Goal: Task Accomplishment & Management: Manage account settings

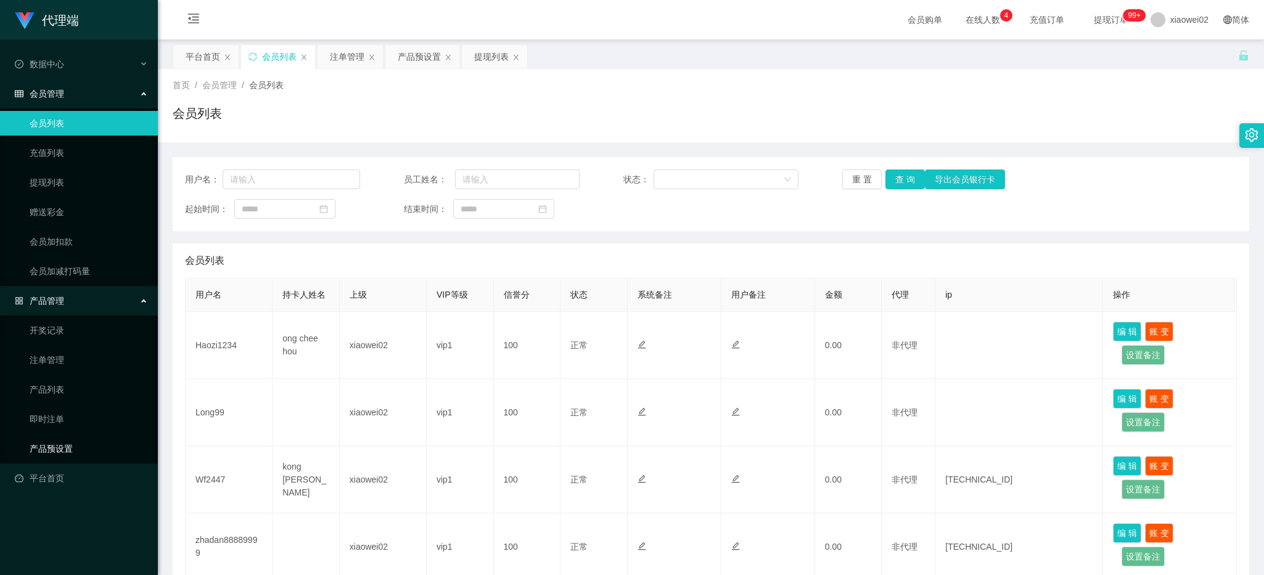
click at [74, 449] on link "产品预设置" at bounding box center [89, 449] width 118 height 25
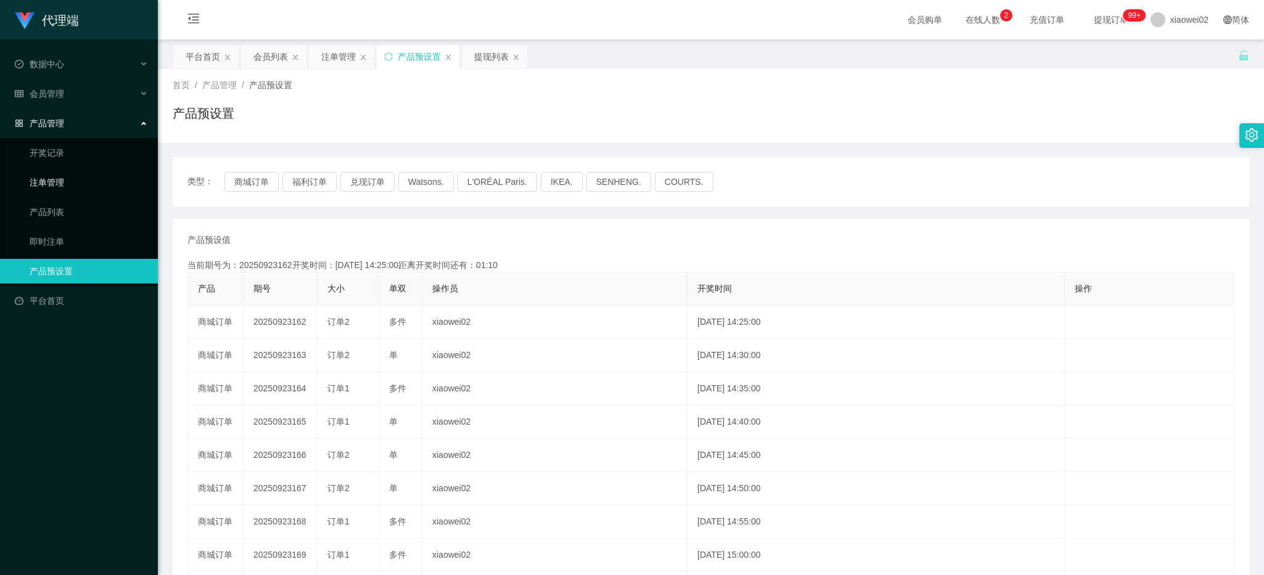
click at [65, 186] on link "注单管理" at bounding box center [89, 182] width 118 height 25
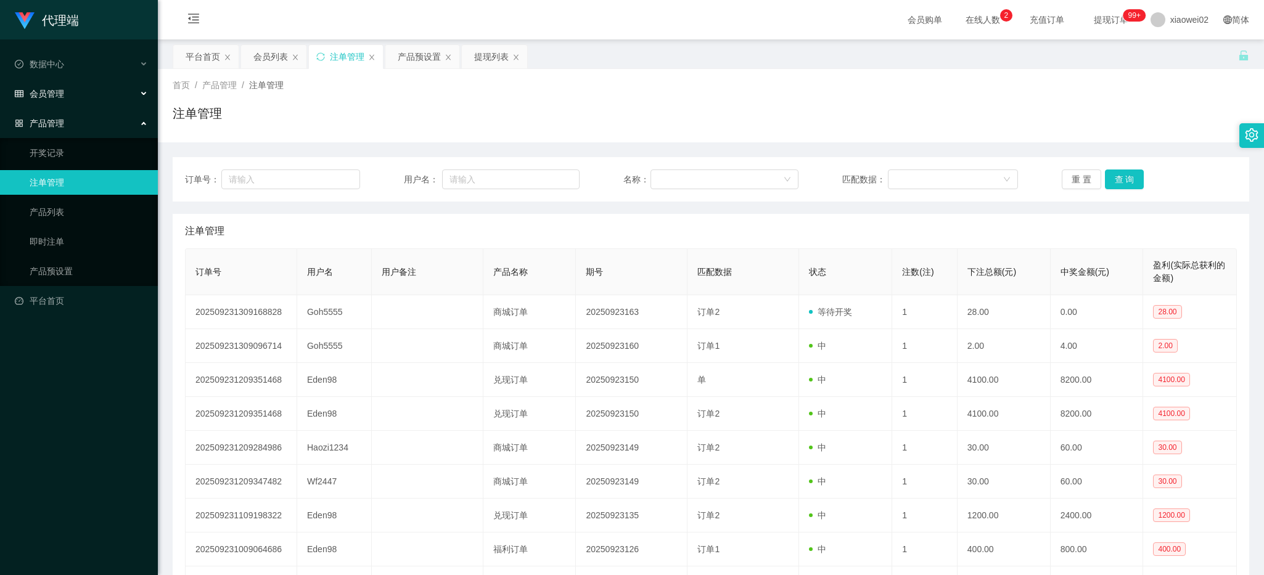
click at [73, 86] on div "会员管理" at bounding box center [79, 93] width 158 height 25
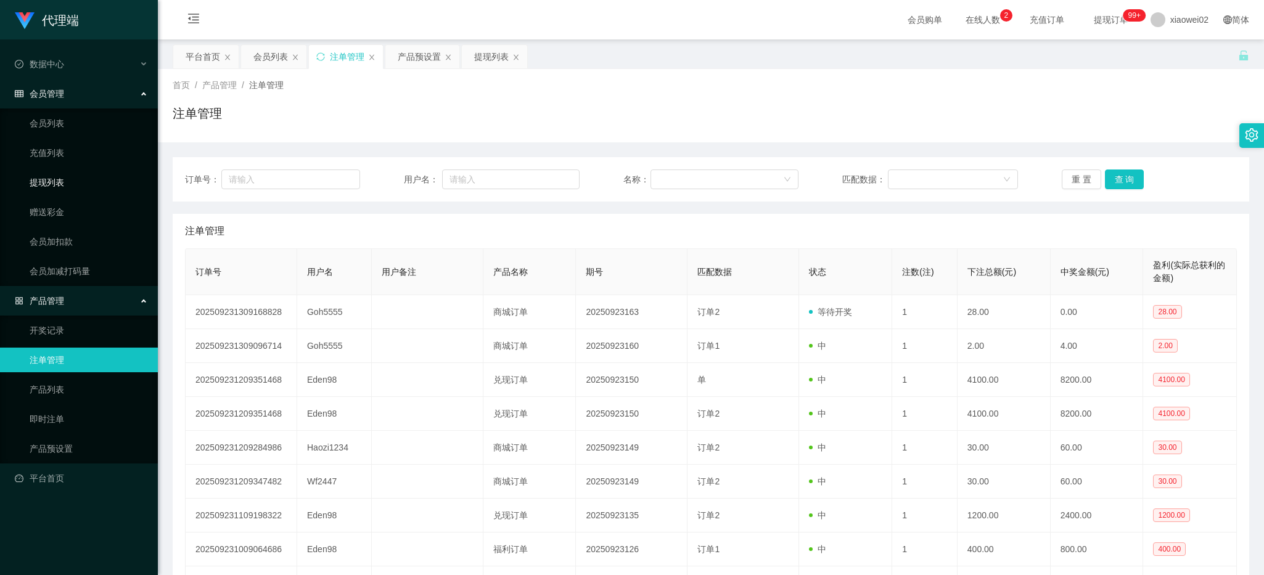
drag, startPoint x: 70, startPoint y: 179, endPoint x: 70, endPoint y: 97, distance: 82.0
click at [70, 179] on link "提现列表" at bounding box center [89, 182] width 118 height 25
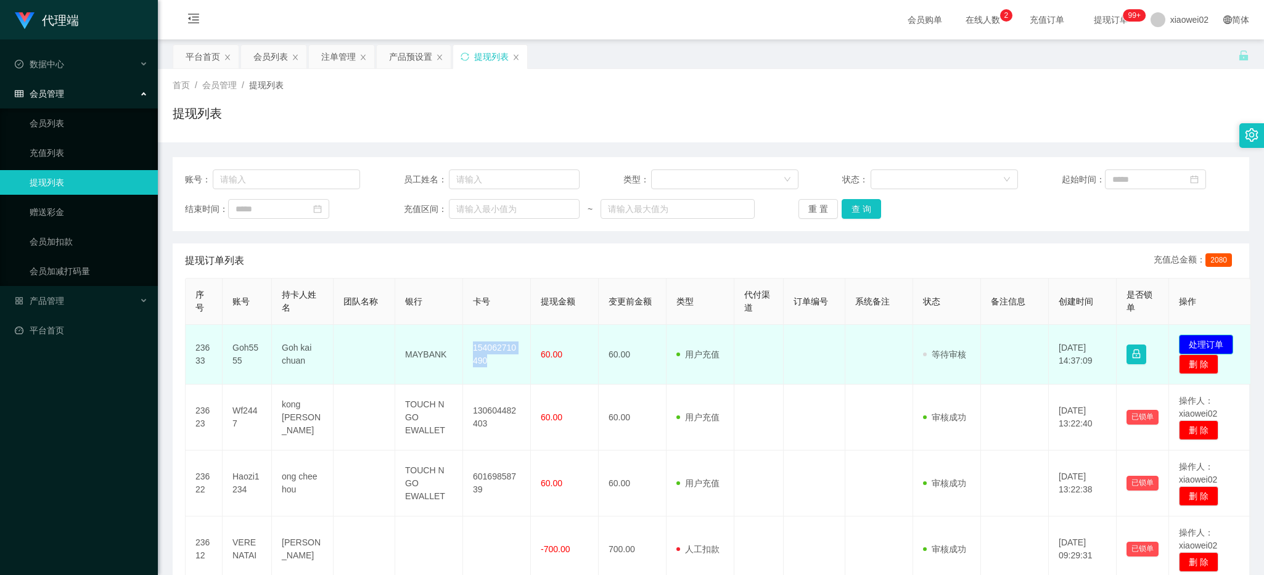
click at [1207, 340] on button "处理订单" at bounding box center [1206, 345] width 54 height 20
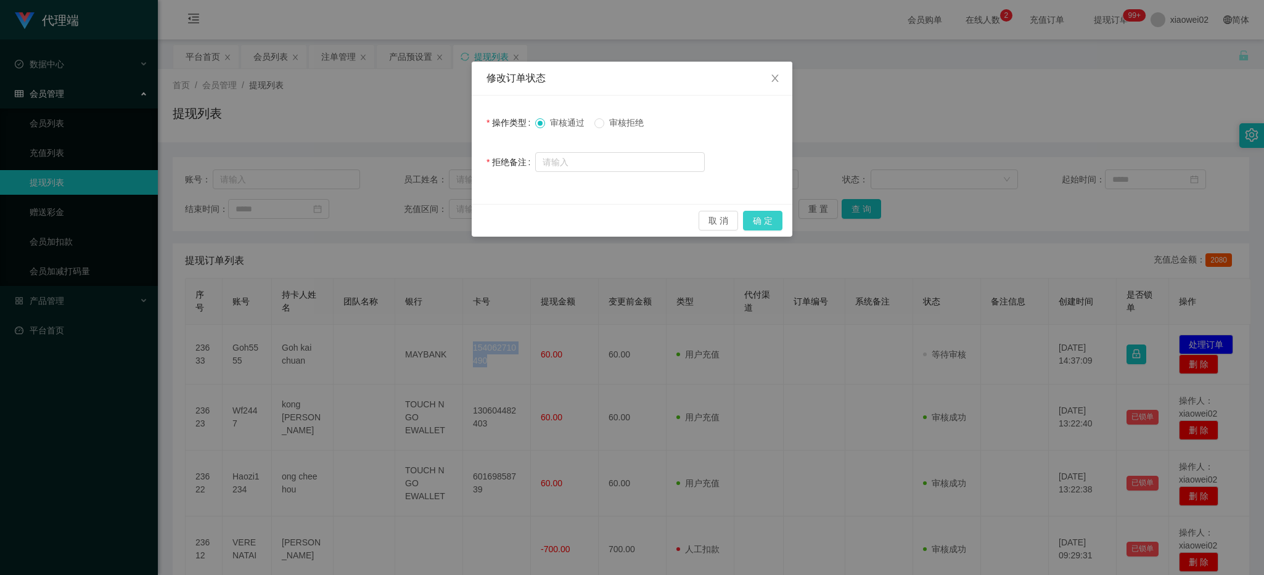
click at [759, 217] on button "确 定" at bounding box center [762, 221] width 39 height 20
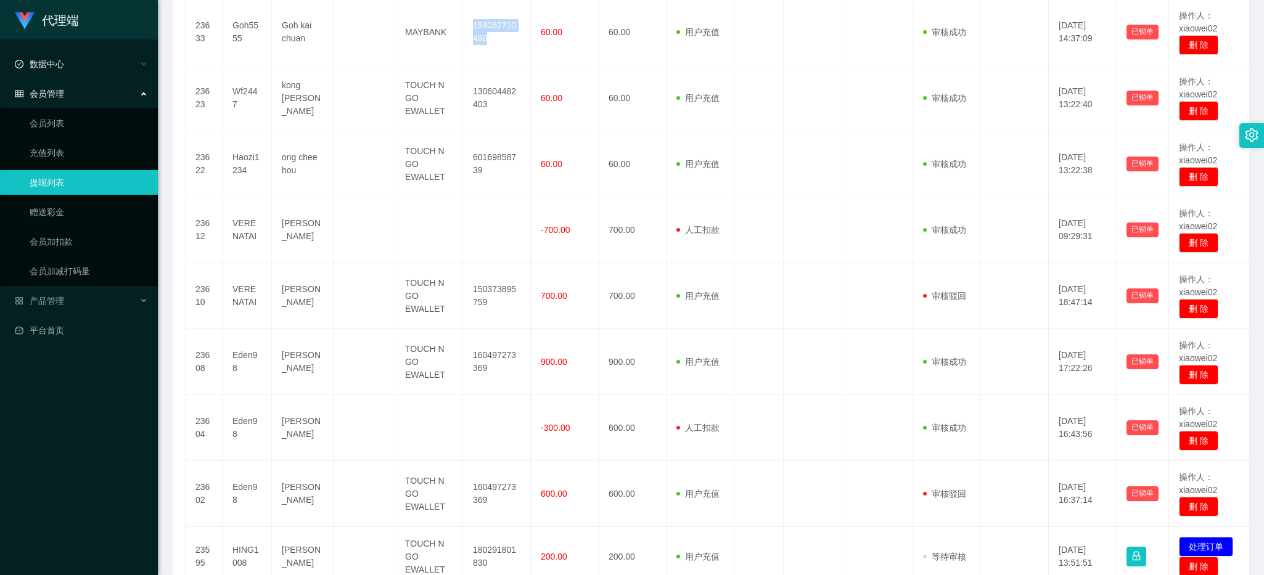
scroll to position [308, 0]
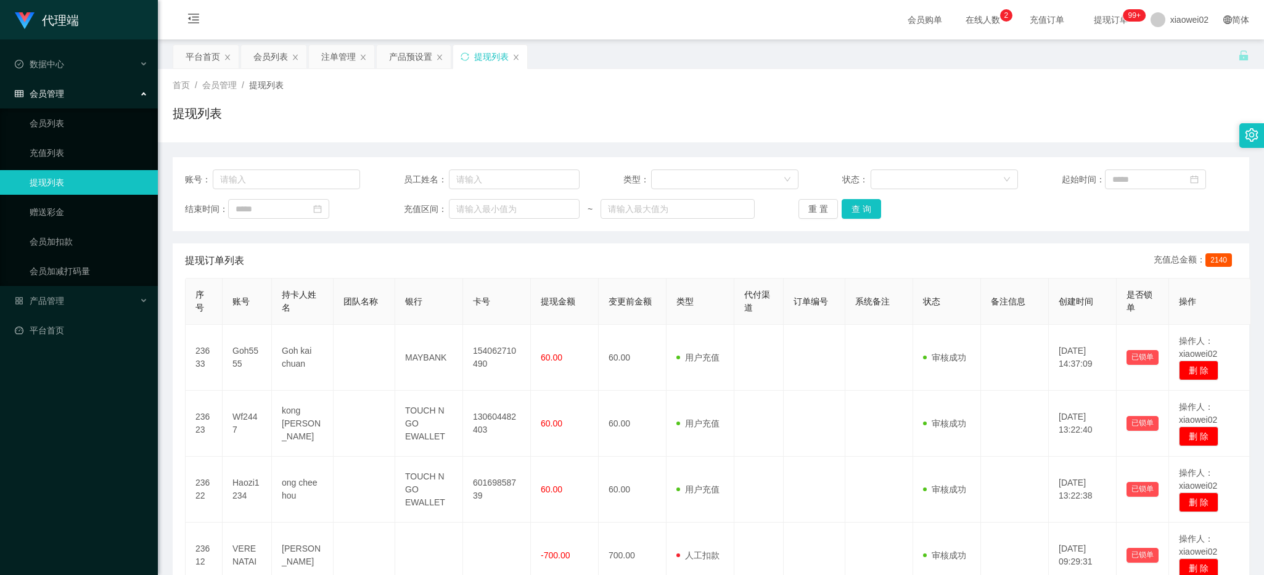
click at [276, 128] on div "提现列表" at bounding box center [711, 118] width 1077 height 28
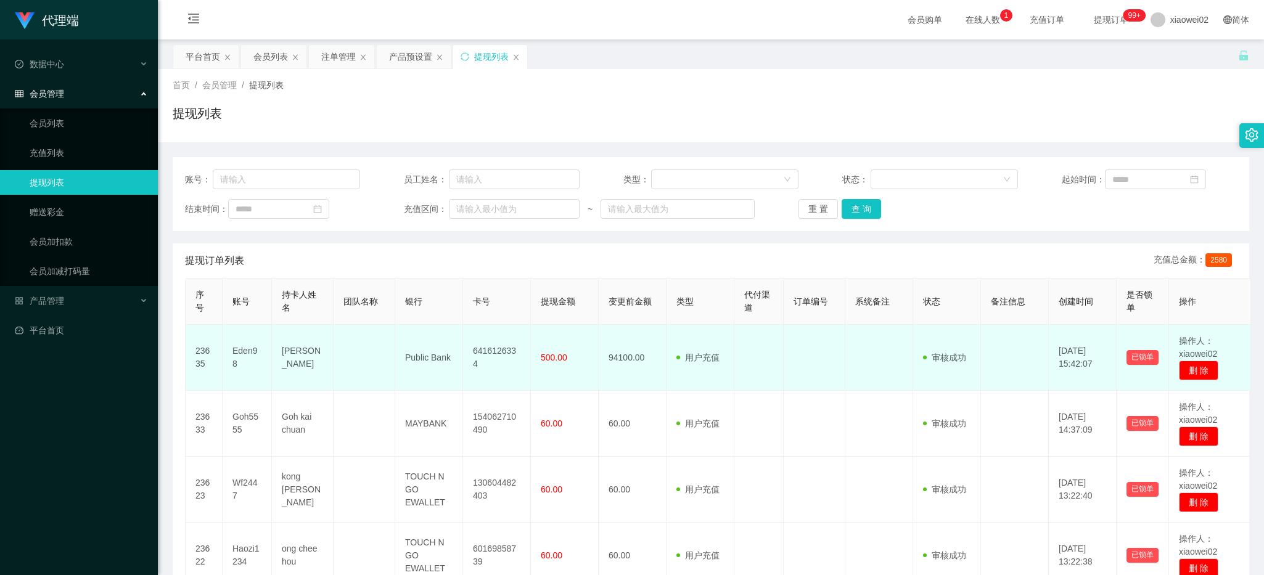
drag, startPoint x: 728, startPoint y: 395, endPoint x: 689, endPoint y: 388, distance: 38.8
click at [717, 395] on td "用户充值 人工扣款" at bounding box center [701, 424] width 68 height 66
click at [492, 353] on td "6416126334" at bounding box center [497, 358] width 68 height 66
click at [493, 353] on td "6416126334" at bounding box center [497, 358] width 68 height 66
copy td "6416126334"
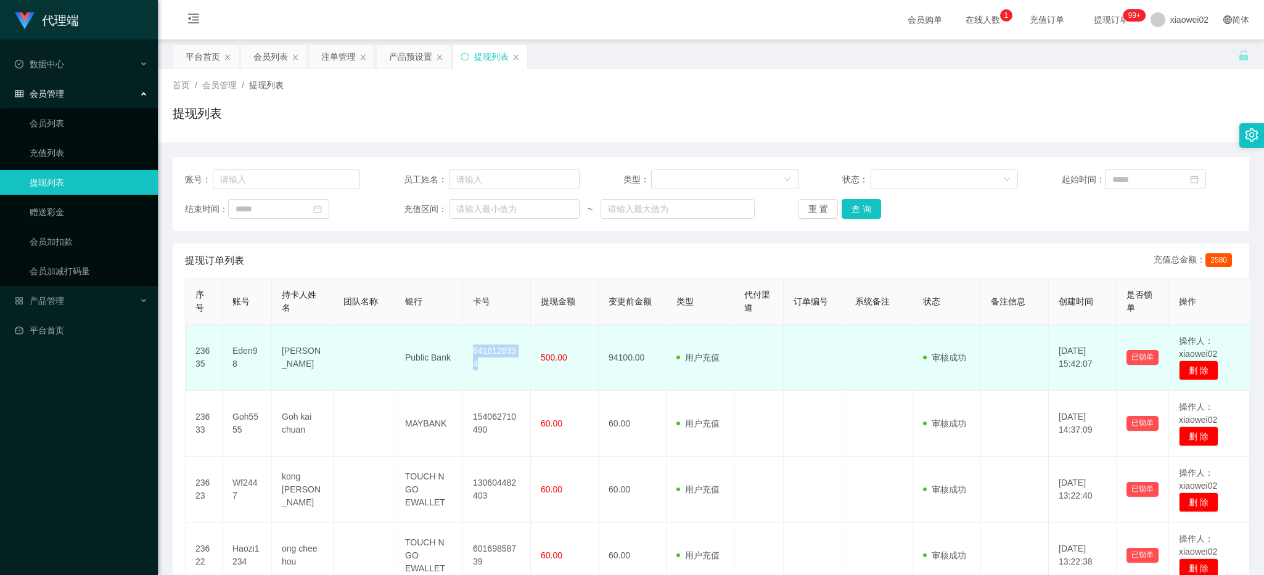
drag, startPoint x: 601, startPoint y: 356, endPoint x: 544, endPoint y: 355, distance: 56.7
click at [601, 356] on td "94100.00" at bounding box center [633, 358] width 68 height 66
click at [425, 349] on td "Public Bank" at bounding box center [429, 358] width 68 height 66
click at [425, 361] on td "Public Bank" at bounding box center [429, 358] width 68 height 66
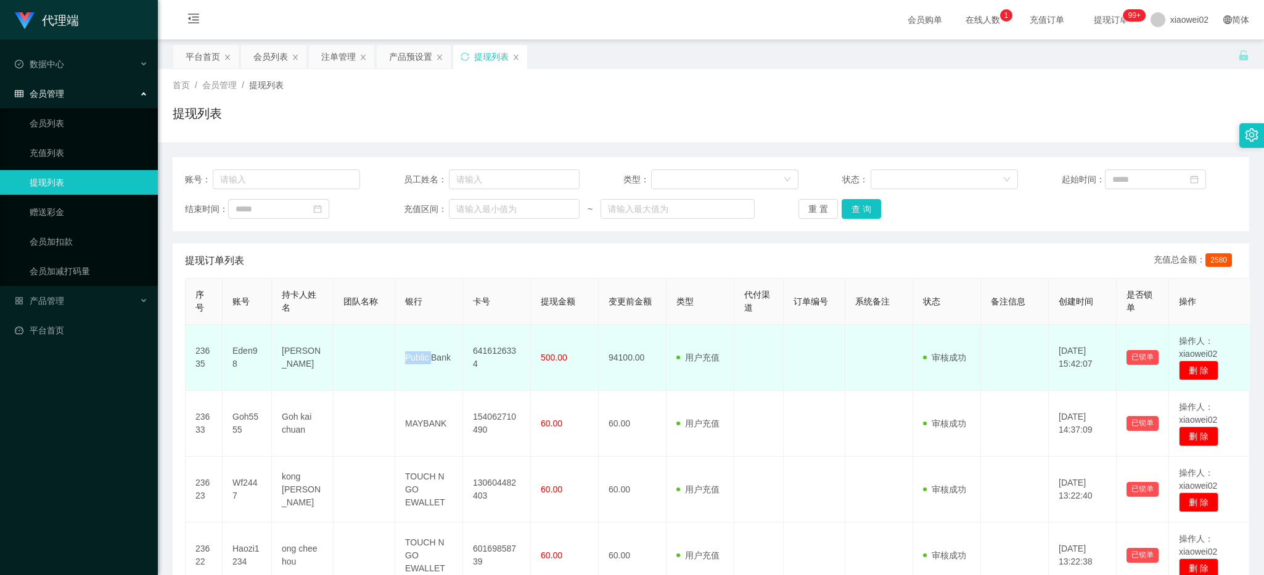
copy td "Public"
click at [438, 358] on td "Public Bank" at bounding box center [429, 358] width 68 height 66
copy td "Public Bank"
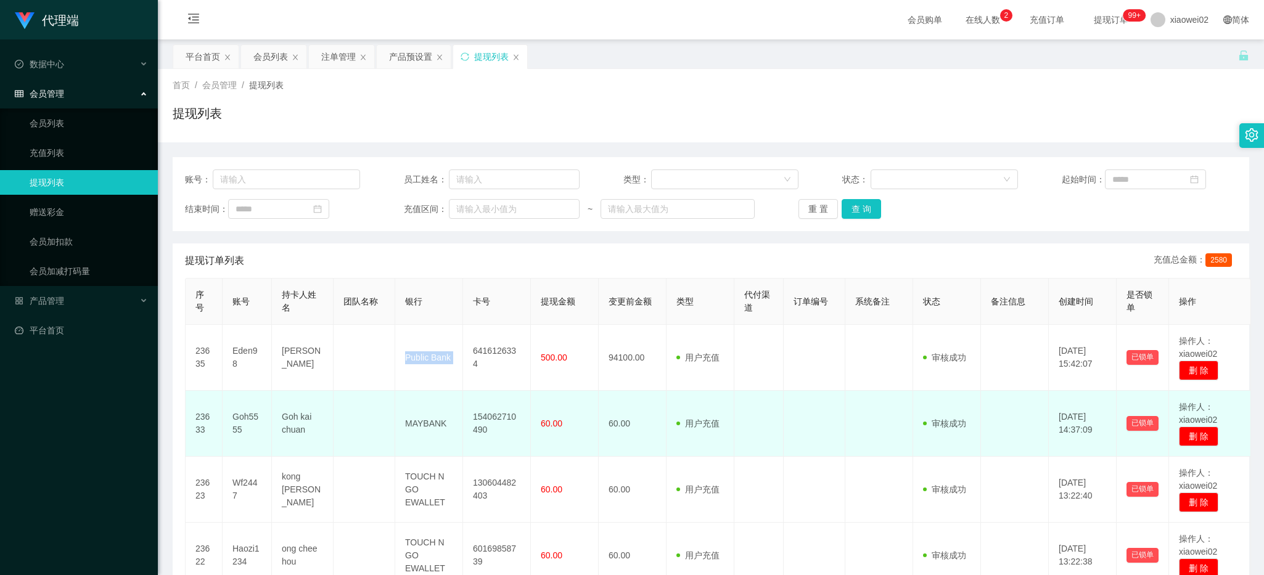
drag, startPoint x: 686, startPoint y: 438, endPoint x: 628, endPoint y: 414, distance: 63.3
click at [686, 438] on td "用户充值 人工扣款" at bounding box center [701, 424] width 68 height 66
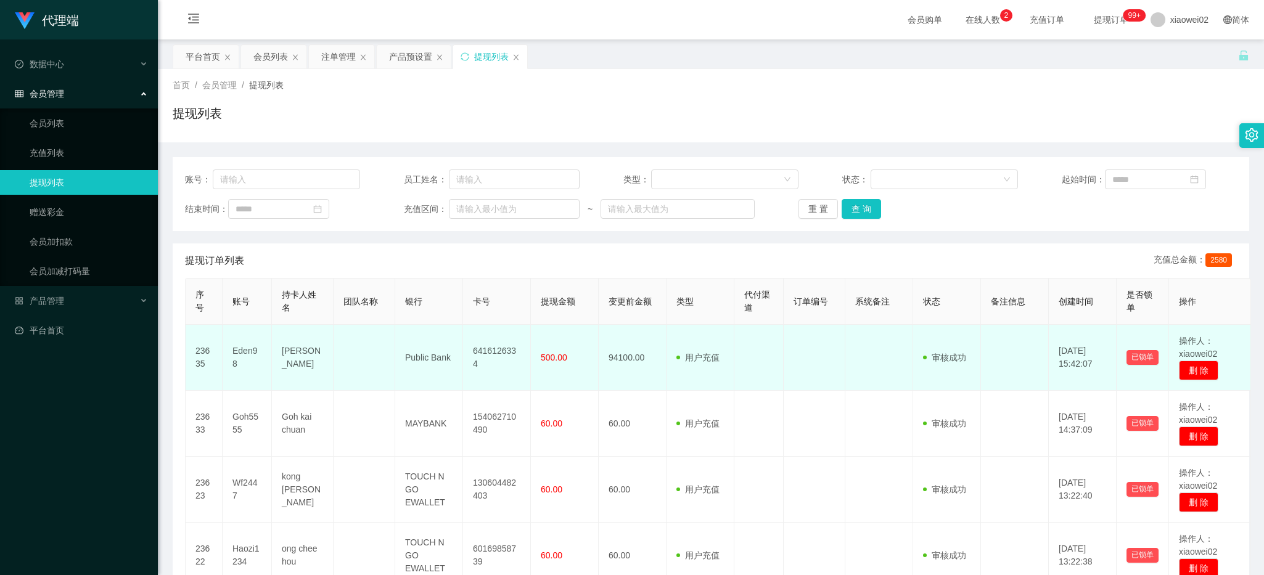
click at [239, 353] on td "Eden98" at bounding box center [247, 358] width 49 height 66
copy td "Eden98"
click at [302, 358] on td "[PERSON_NAME]" at bounding box center [303, 358] width 62 height 66
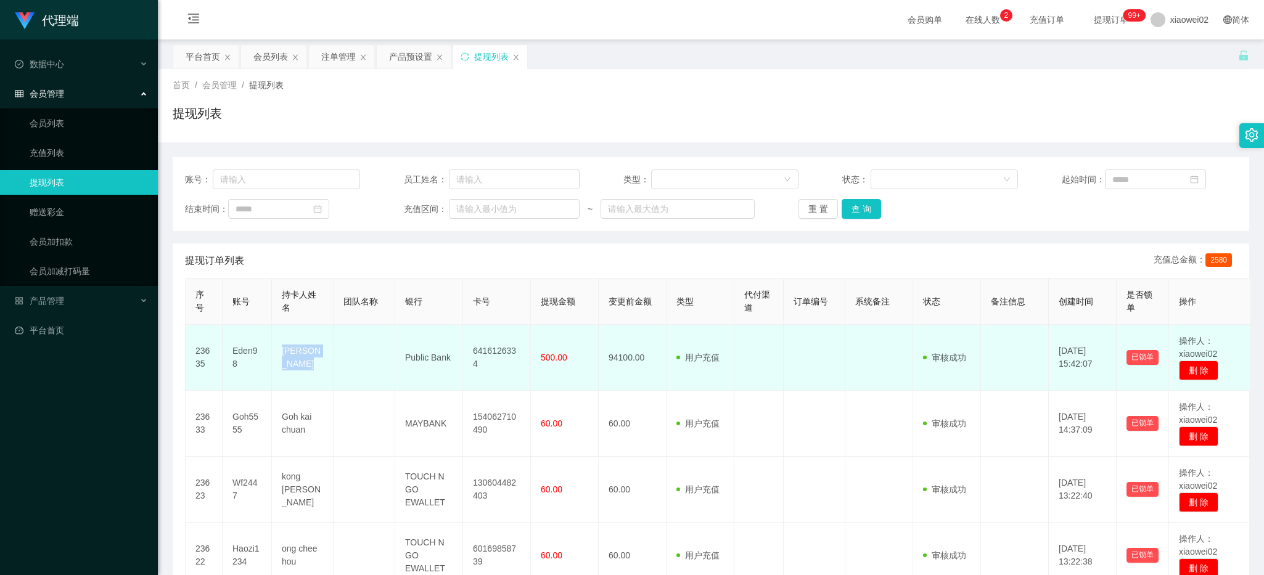
click at [302, 358] on td "[PERSON_NAME]" at bounding box center [303, 358] width 62 height 66
copy td "[PERSON_NAME]"
click at [602, 342] on td "94100.00" at bounding box center [633, 358] width 68 height 66
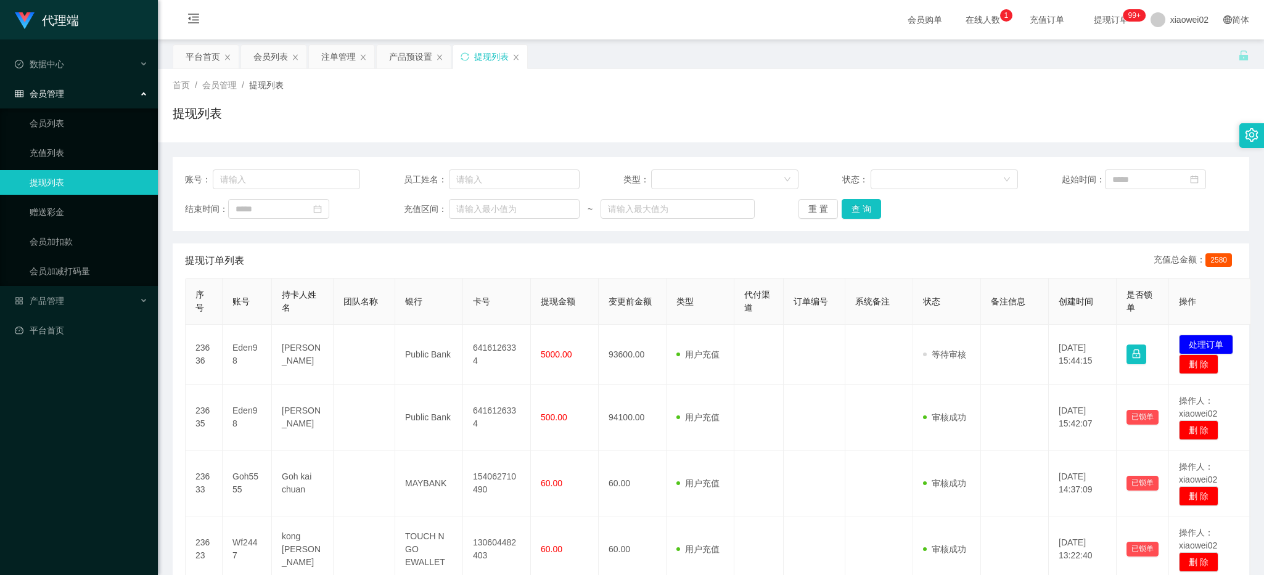
click at [584, 102] on div "首页 / 会员管理 / 提现列表 / 提现列表" at bounding box center [711, 106] width 1077 height 54
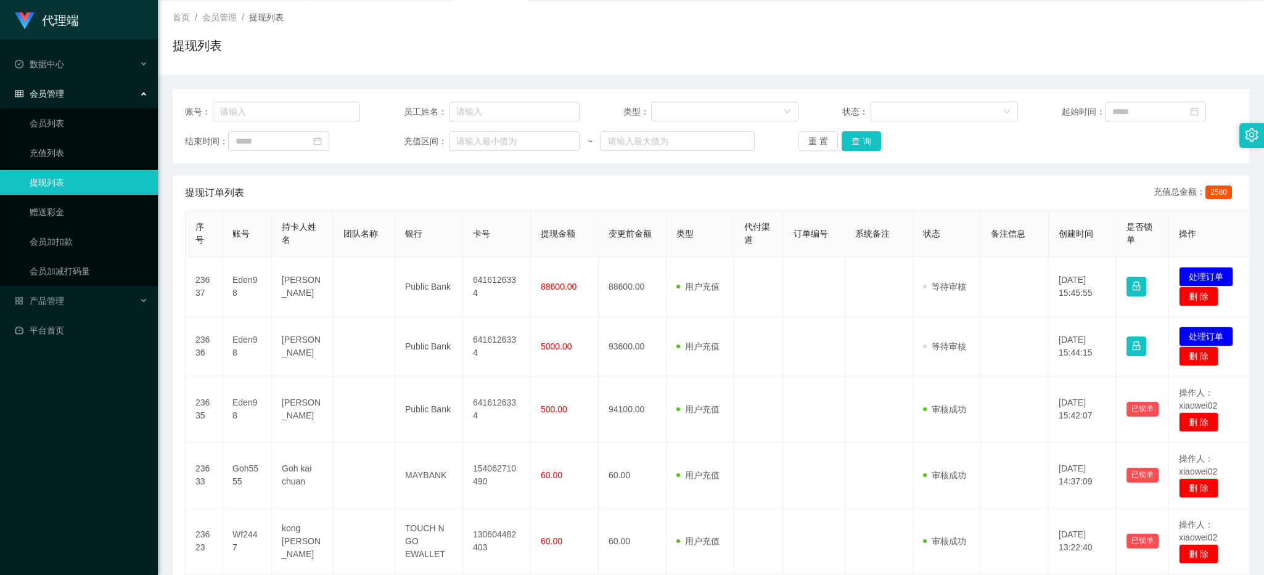
scroll to position [102, 0]
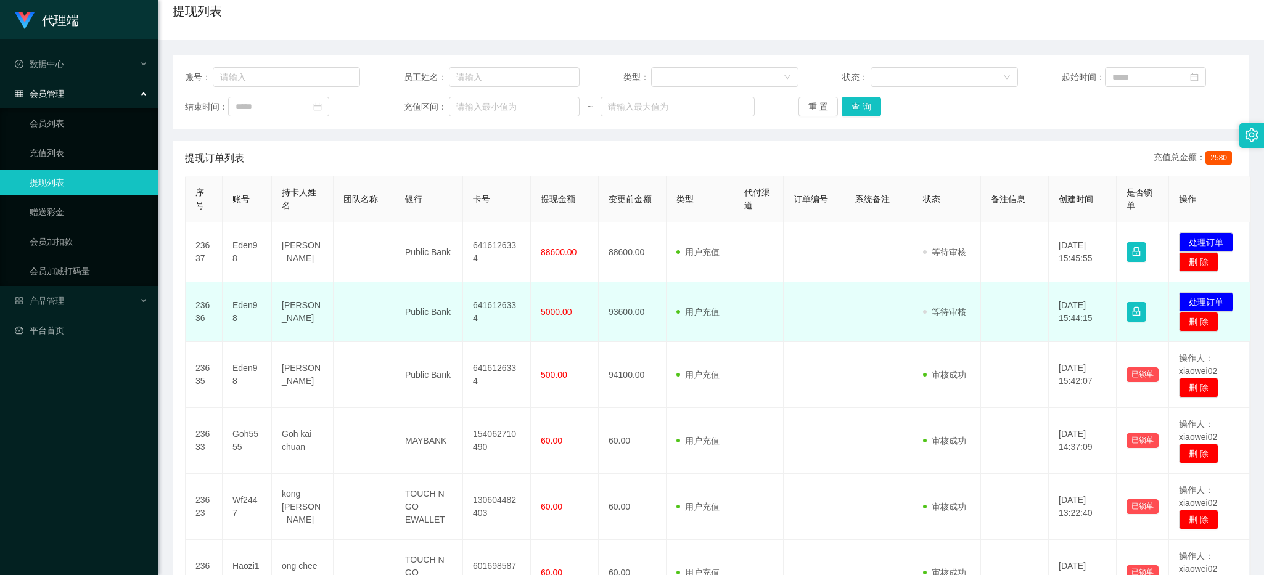
click at [731, 340] on td "用户充值 人工扣款" at bounding box center [701, 312] width 68 height 60
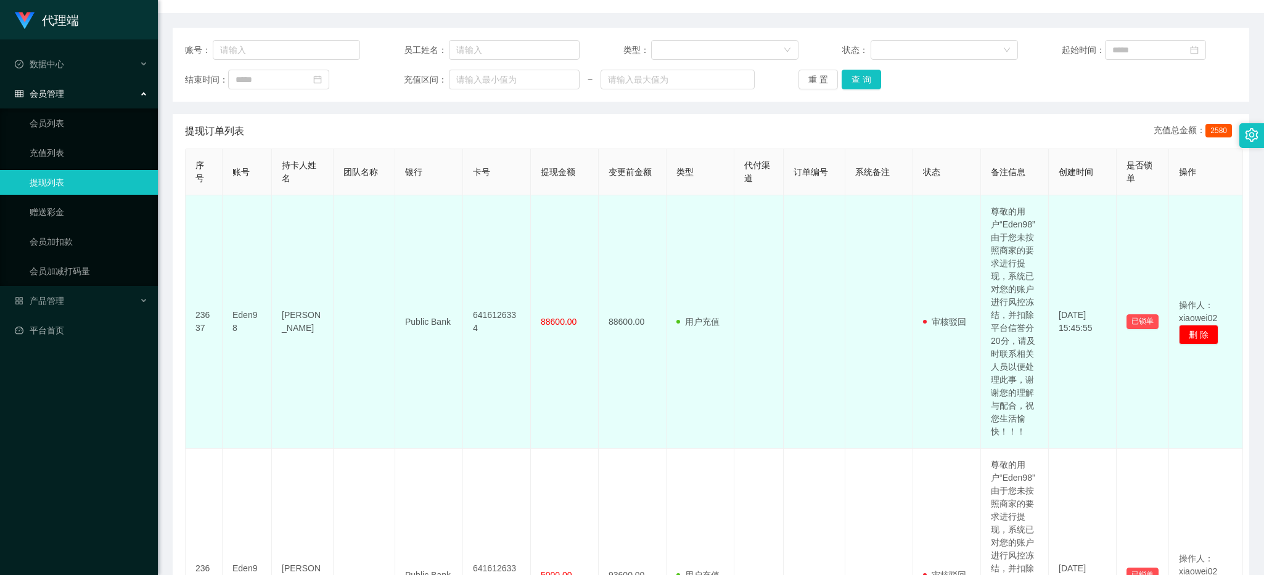
scroll to position [102, 0]
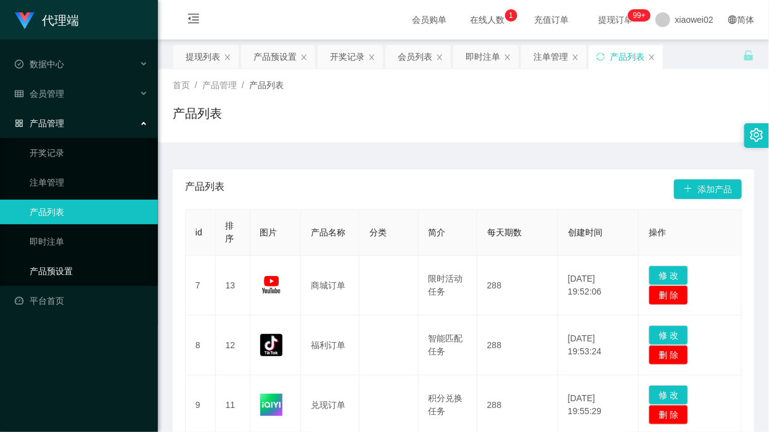
click at [65, 263] on link "产品预设置" at bounding box center [89, 271] width 118 height 25
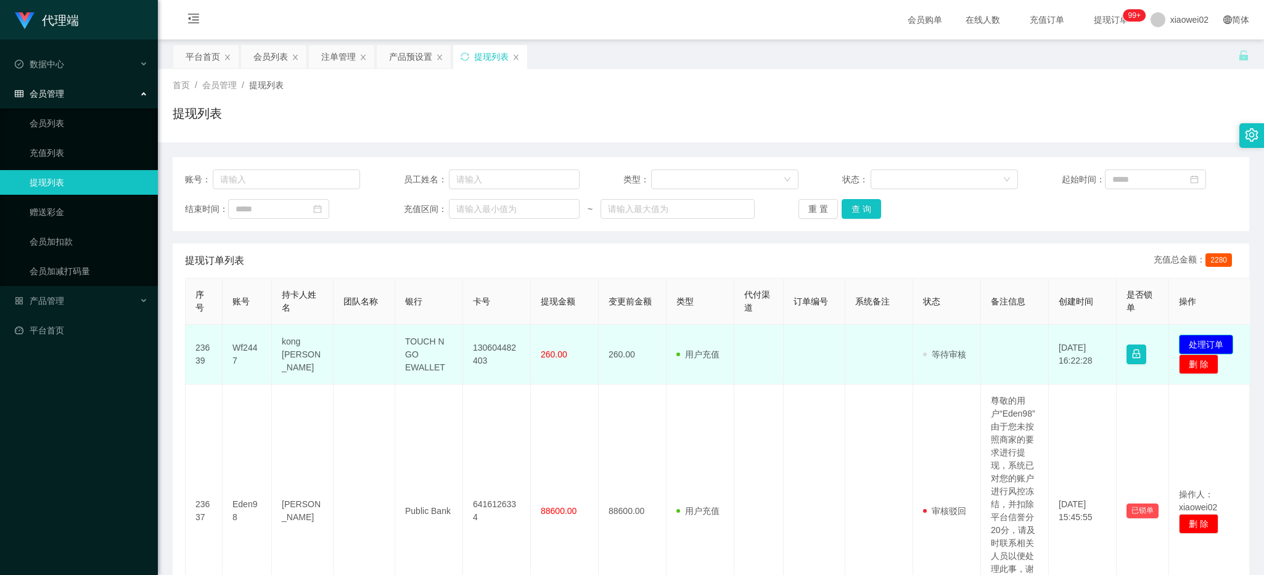
click at [1188, 340] on button "处理订单" at bounding box center [1206, 345] width 54 height 20
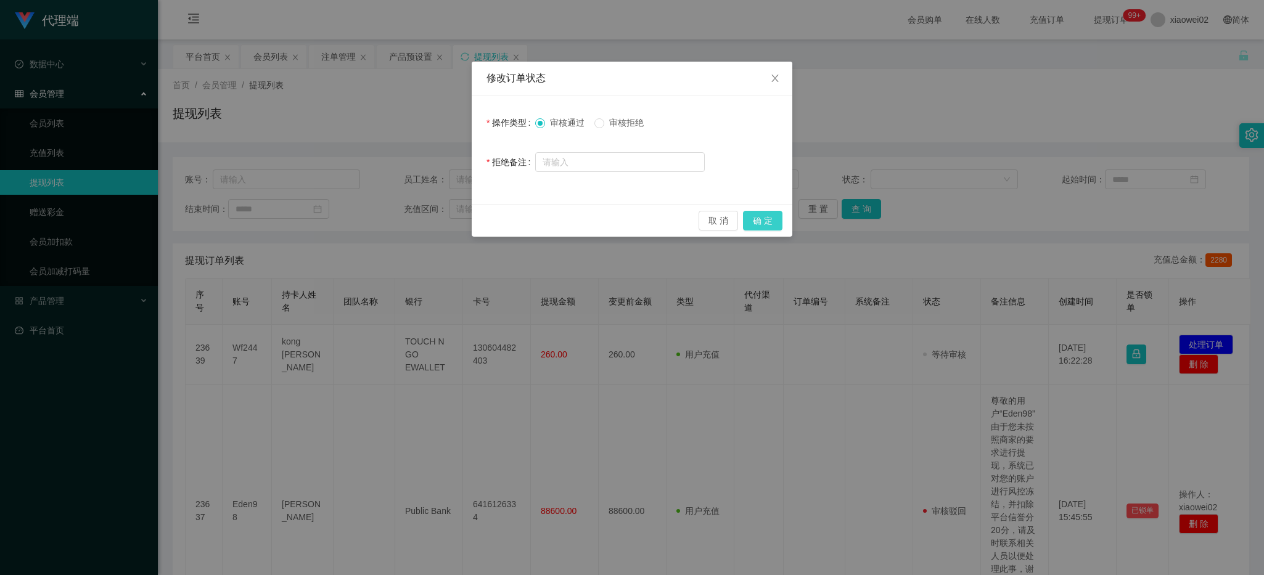
click at [763, 216] on button "确 定" at bounding box center [762, 221] width 39 height 20
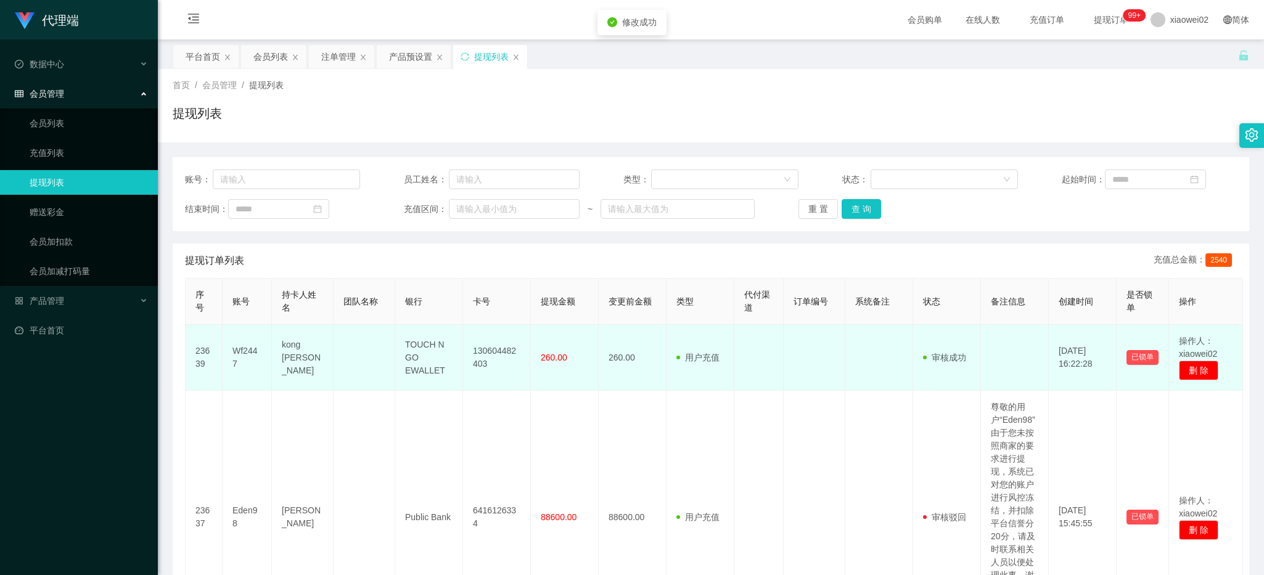
click at [511, 341] on td "130604482403" at bounding box center [497, 358] width 68 height 66
click at [500, 352] on td "130604482403" at bounding box center [497, 358] width 68 height 66
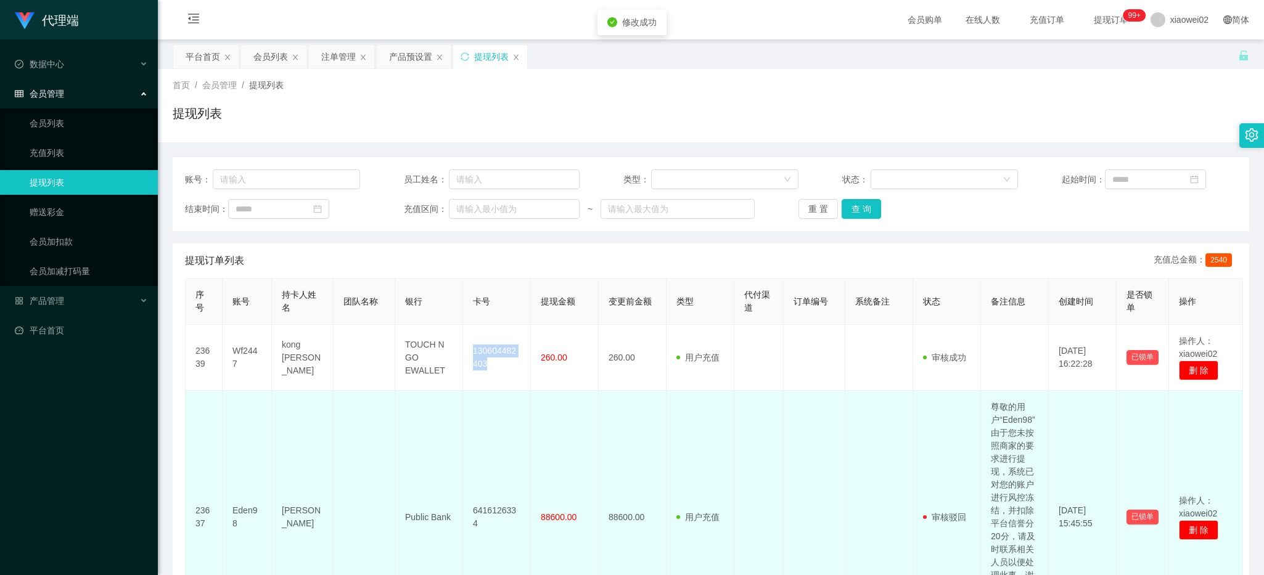
copy td "130604482403"
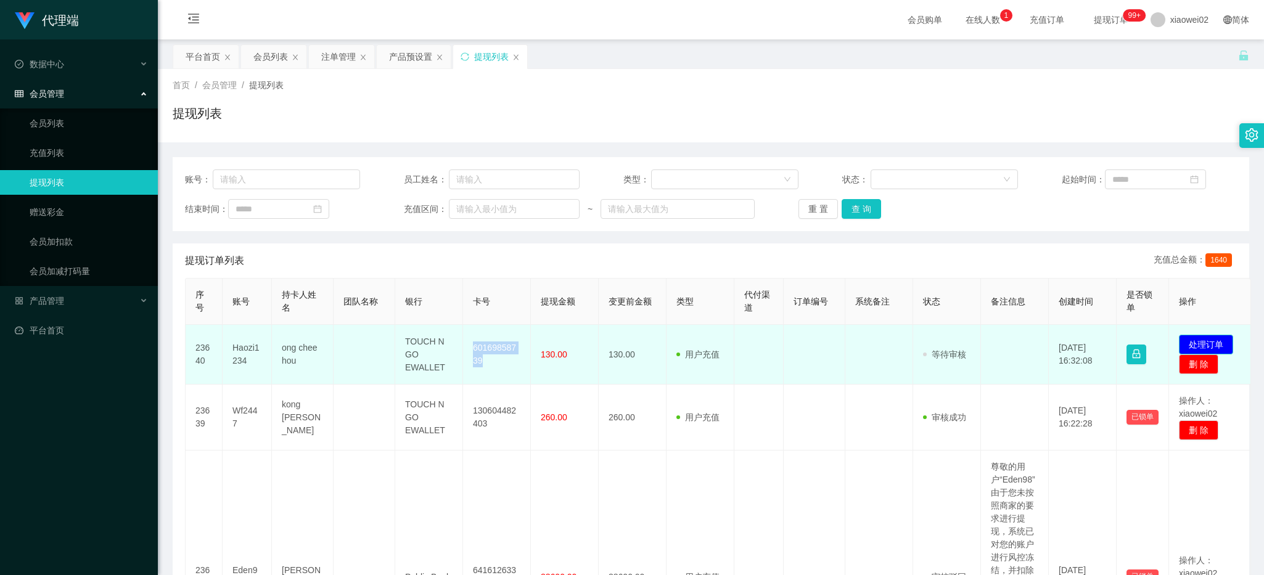
click at [1219, 339] on button "处理订单" at bounding box center [1206, 345] width 54 height 20
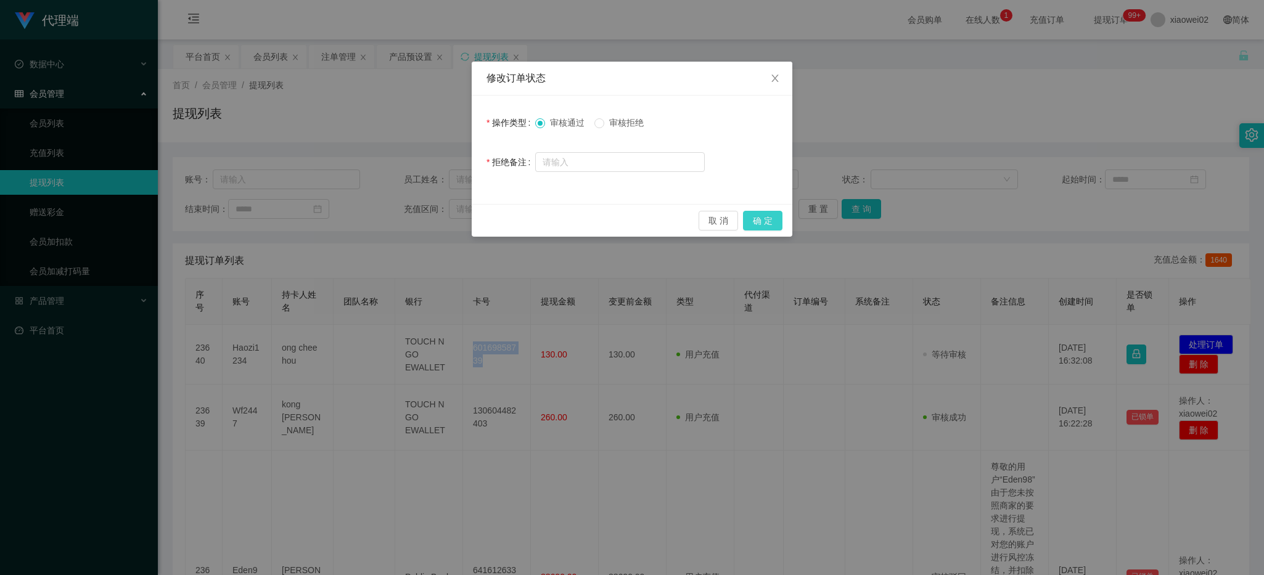
click at [753, 212] on button "确 定" at bounding box center [762, 221] width 39 height 20
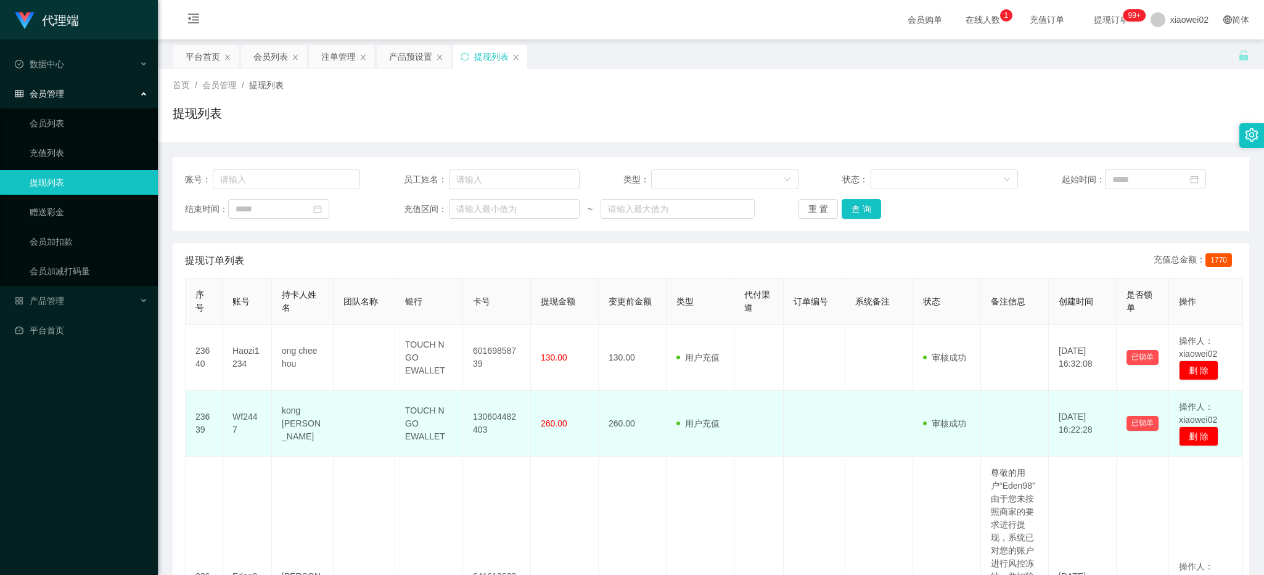
click at [564, 393] on td "260.00" at bounding box center [565, 424] width 68 height 66
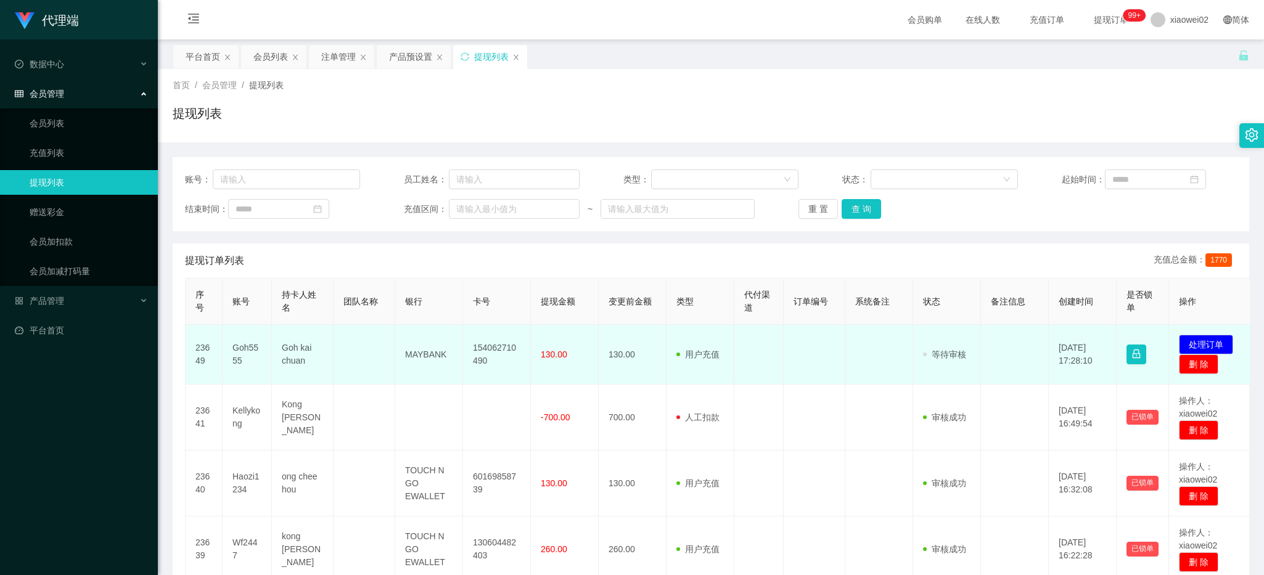
click at [510, 344] on td "154062710490" at bounding box center [497, 355] width 68 height 60
click at [510, 343] on td "154062710490" at bounding box center [497, 355] width 68 height 60
copy td "154062710490"
click at [1190, 340] on button "处理订单" at bounding box center [1206, 345] width 54 height 20
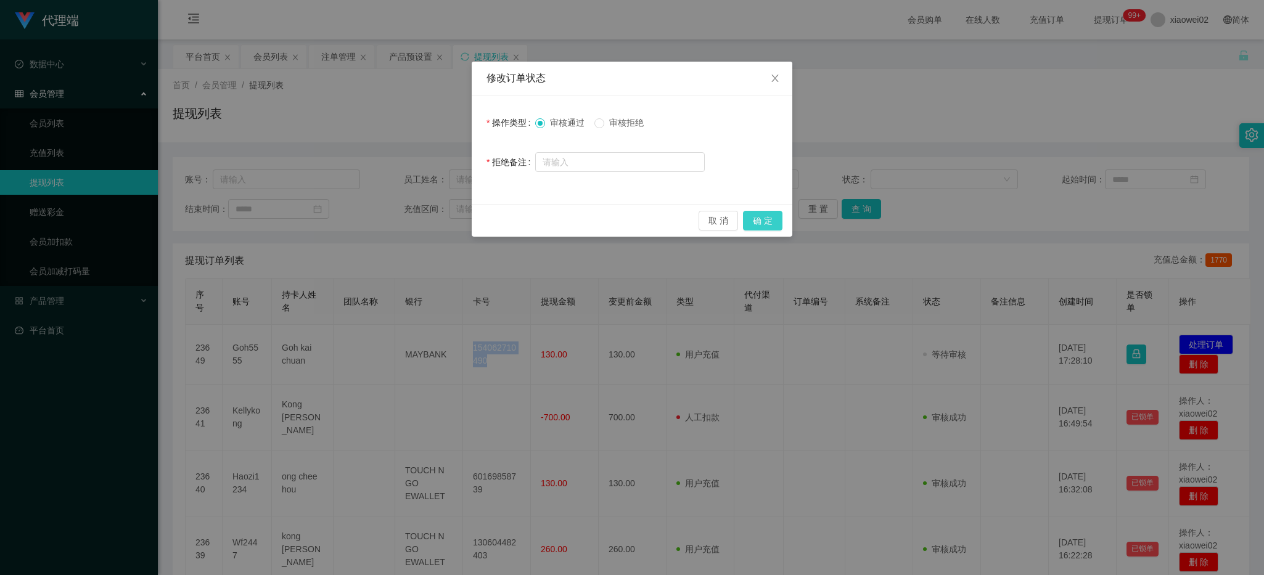
click at [758, 215] on button "确 定" at bounding box center [762, 221] width 39 height 20
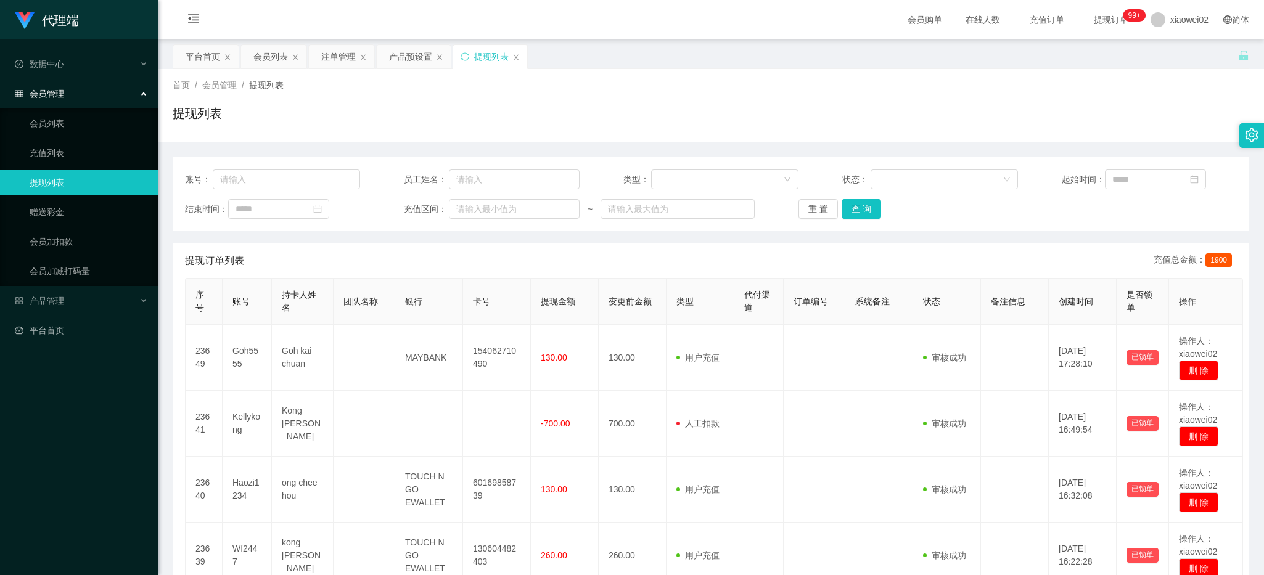
click at [620, 284] on th "变更前金额" at bounding box center [633, 302] width 68 height 46
